Goal: Task Accomplishment & Management: Manage account settings

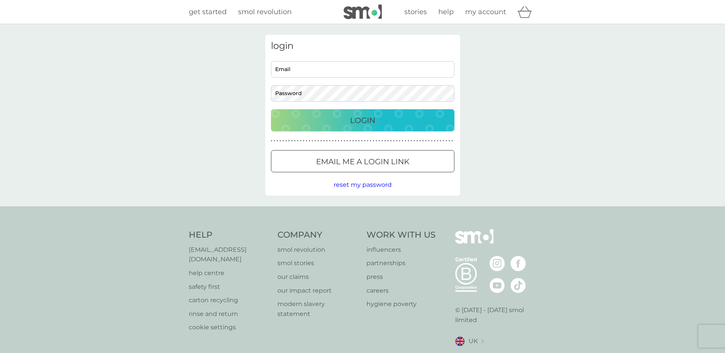
type input "julietta.marquez@nottingham.ac.uk"
click at [363, 117] on p "Login" at bounding box center [362, 120] width 25 height 12
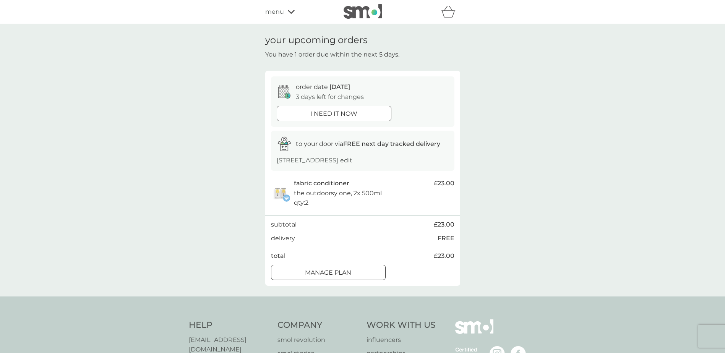
click at [346, 271] on p "Manage plan" at bounding box center [328, 273] width 46 height 10
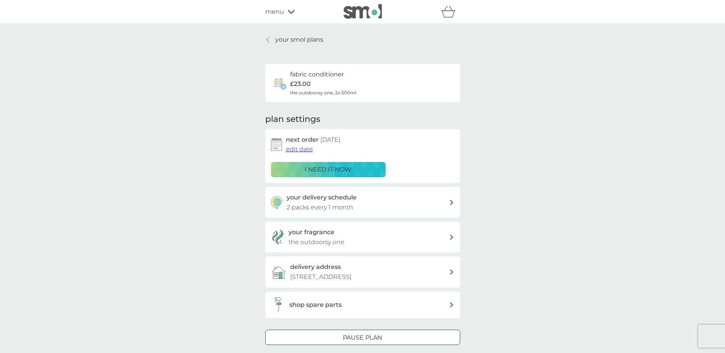
click at [446, 202] on div "your delivery schedule 2 packs every 1 month" at bounding box center [367, 202] width 162 height 19
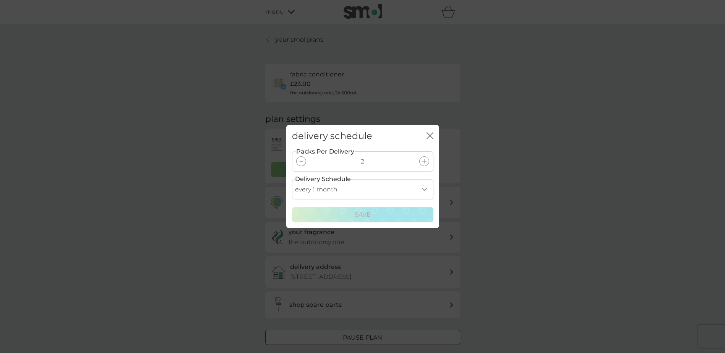
click at [425, 190] on select "every 1 month every 2 months every 3 months every 4 months every 5 months every…" at bounding box center [362, 189] width 141 height 20
select select "2"
click at [292, 179] on select "every 1 month every 2 months every 3 months every 4 months every 5 months every…" at bounding box center [362, 189] width 141 height 20
click at [364, 214] on p "Save" at bounding box center [362, 215] width 16 height 10
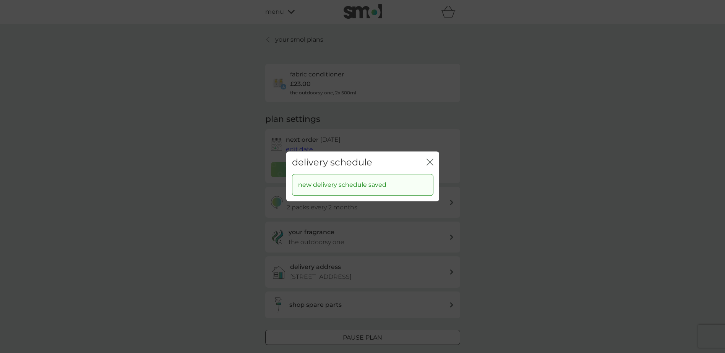
click at [431, 160] on icon "close" at bounding box center [429, 162] width 7 height 7
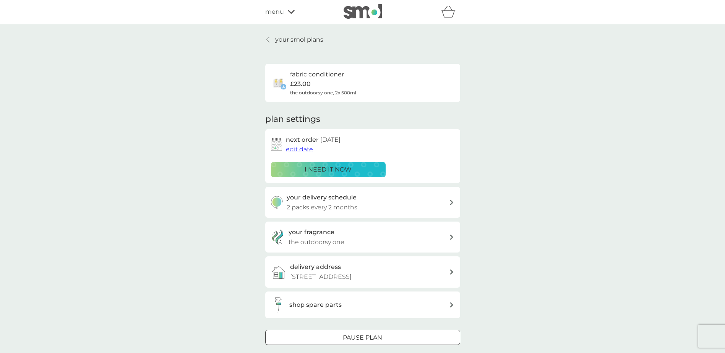
click at [452, 237] on icon at bounding box center [451, 237] width 3 height 5
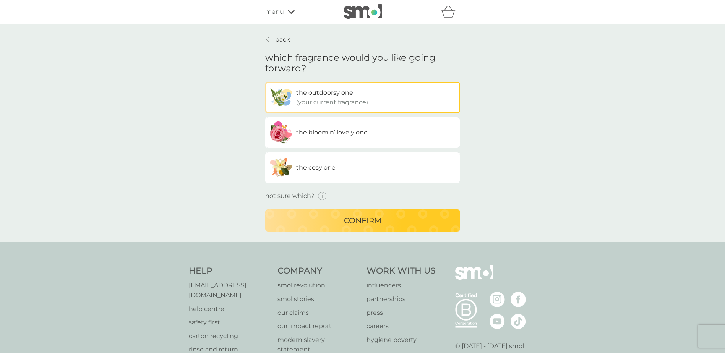
click at [392, 222] on div "confirm" at bounding box center [363, 220] width 180 height 12
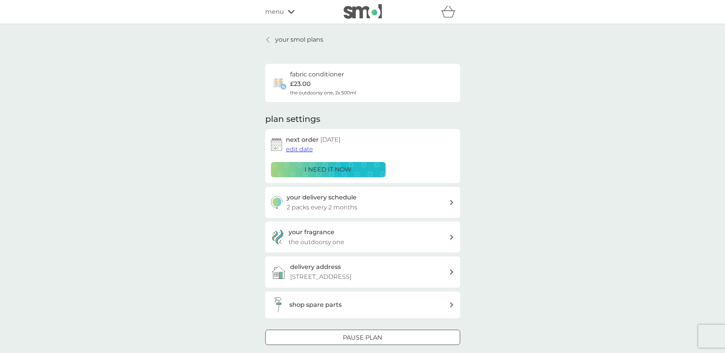
click at [302, 39] on p "your smol plans" at bounding box center [299, 40] width 48 height 10
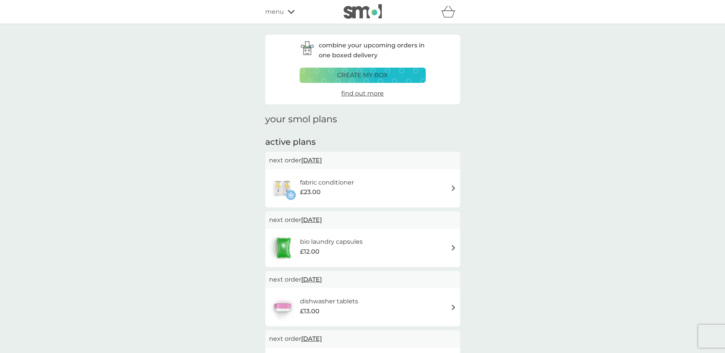
click at [605, 13] on div "refer a friend & you BOTH save smol impact smol shop your smol plans your upcom…" at bounding box center [362, 12] width 725 height 24
